Goal: Task Accomplishment & Management: Manage account settings

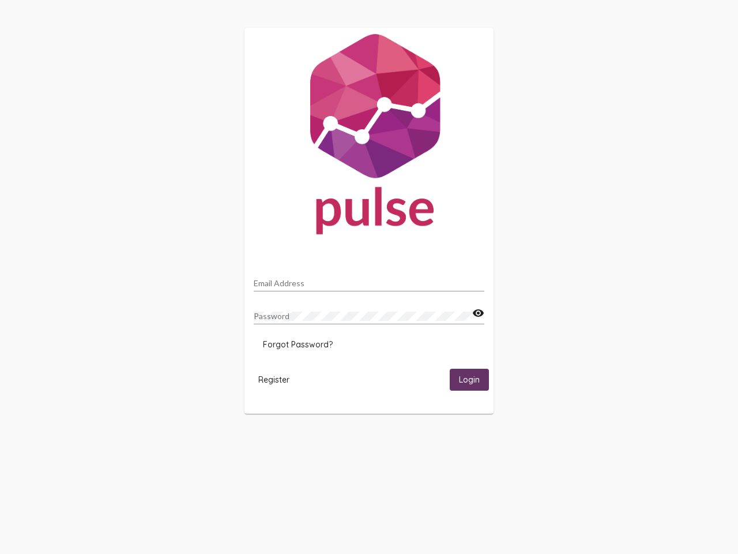
click at [369, 280] on input "Email Address" at bounding box center [369, 283] width 231 height 9
click at [478, 313] on mat-icon "visibility" at bounding box center [478, 313] width 12 height 14
click at [298, 344] on span "Forgot Password?" at bounding box center [298, 344] width 70 height 10
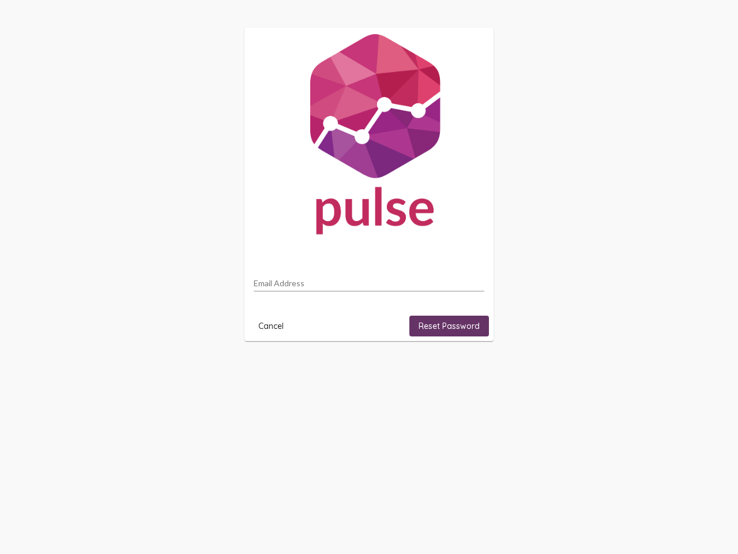
click at [274, 368] on html "Email Address Cancel Reset Password" at bounding box center [369, 184] width 738 height 368
